Goal: Task Accomplishment & Management: Use online tool/utility

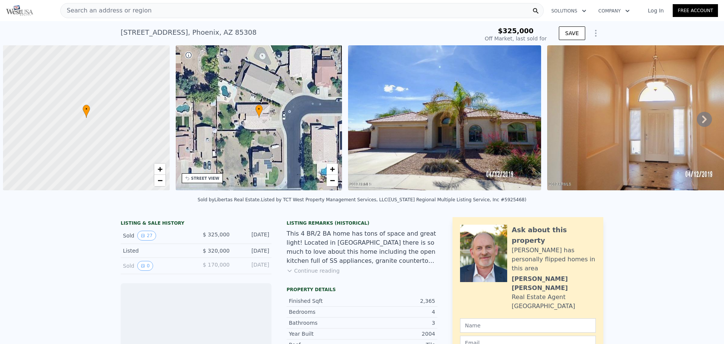
scroll to position [0, 3]
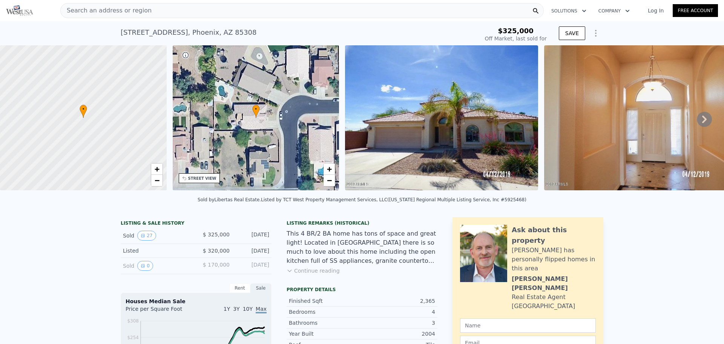
type input "$ 611,000"
type input "$ 234,012"
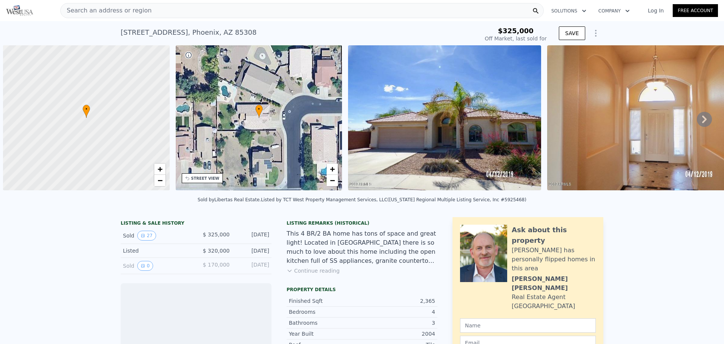
scroll to position [0, 3]
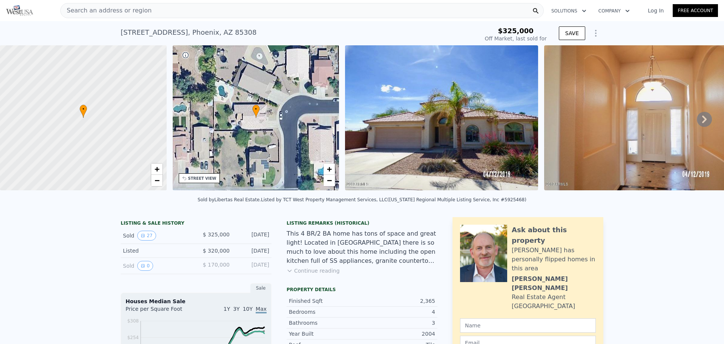
click at [195, 31] on div "3940 W Quail Ave , Phoenix , AZ 85308" at bounding box center [189, 32] width 136 height 11
copy div "3940 W Quail Ave , Phoenix , AZ 85308 Sold Jun 2019 for $325k"
